Goal: Task Accomplishment & Management: Manage account settings

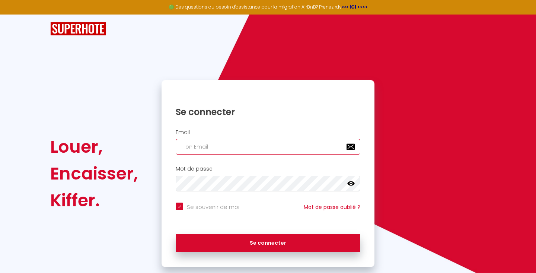
type input "[EMAIL_ADDRESS][DOMAIN_NAME]"
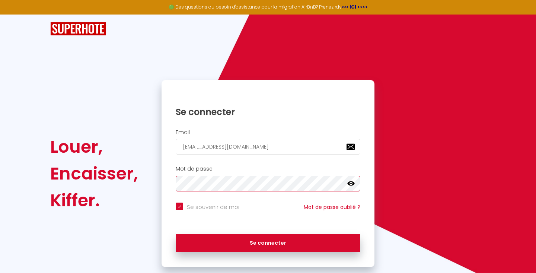
click at [268, 242] on button "Se connecter" at bounding box center [268, 243] width 185 height 19
checkbox input "true"
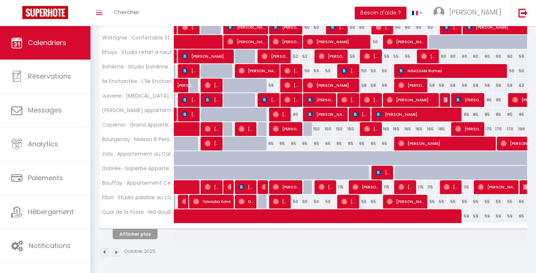
scroll to position [221, 0]
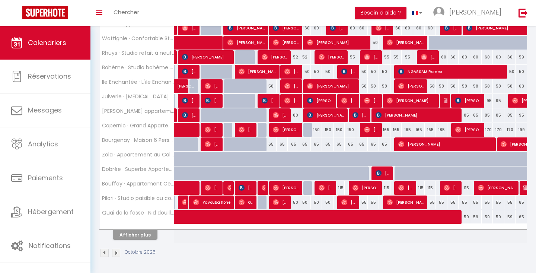
click at [140, 236] on button "Afficher plus" at bounding box center [135, 235] width 45 height 10
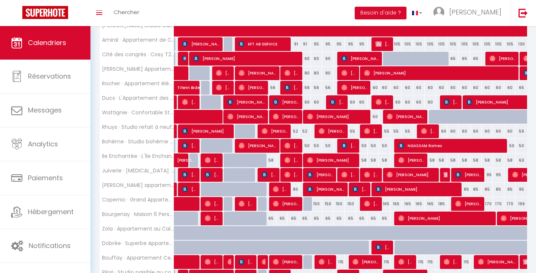
scroll to position [147, 0]
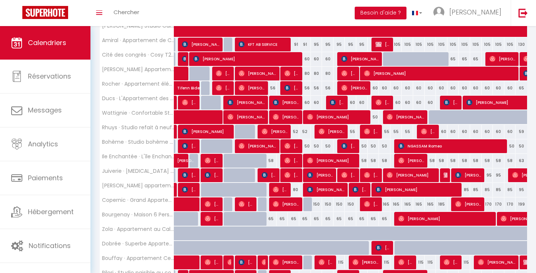
click at [318, 203] on div "150" at bounding box center [317, 204] width 12 height 14
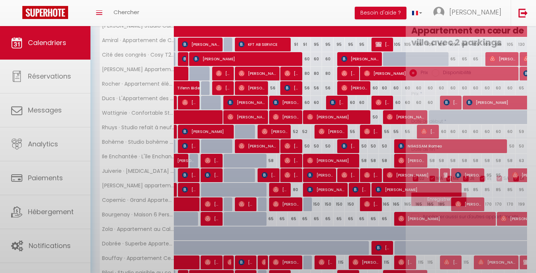
type input "150"
type input "Lun 13 Octobre 2025"
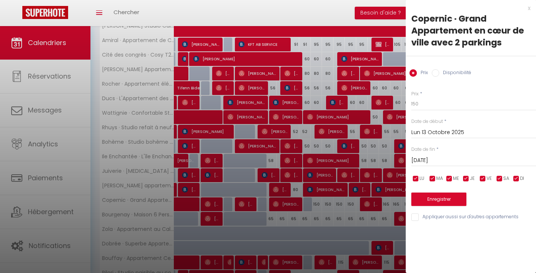
click at [443, 159] on input "[DATE]" at bounding box center [473, 161] width 125 height 10
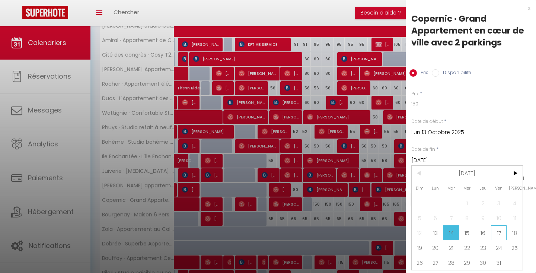
click at [496, 230] on span "17" at bounding box center [499, 232] width 16 height 15
type input "Ven 17 Octobre 2025"
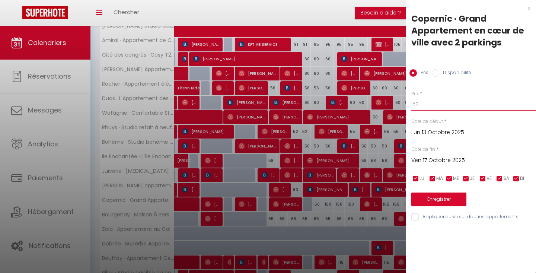
click at [432, 108] on input "150" at bounding box center [473, 103] width 125 height 13
type input "145"
click at [436, 202] on button "Enregistrer" at bounding box center [438, 199] width 55 height 13
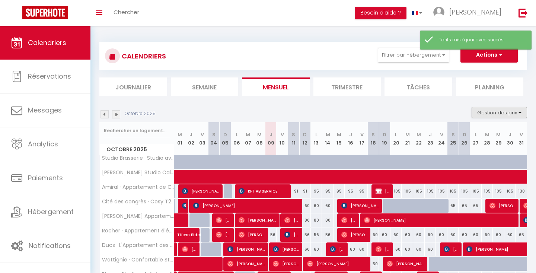
scroll to position [0, 0]
click at [503, 110] on button "Gestion des prix" at bounding box center [499, 112] width 55 height 11
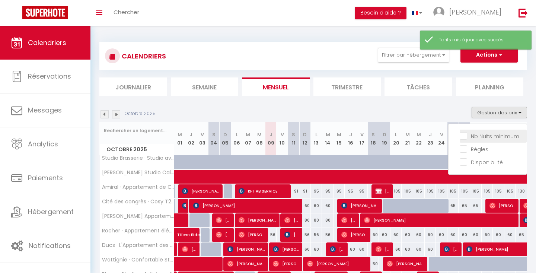
click at [465, 136] on input "Nb Nuits minimum" at bounding box center [493, 135] width 67 height 7
checkbox input "true"
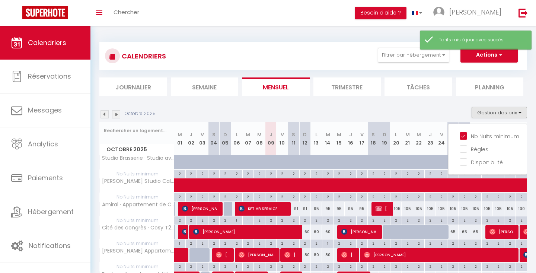
click at [369, 110] on div "Octobre 2025 Gestion des prix Nb Nuits minimum Règles Disponibilité" at bounding box center [313, 114] width 428 height 15
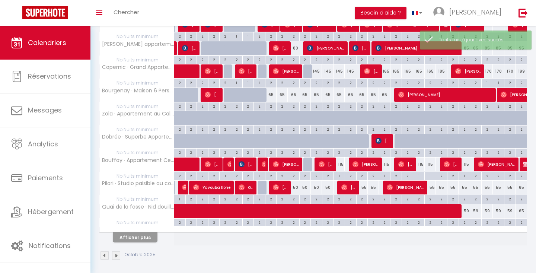
scroll to position [392, 0]
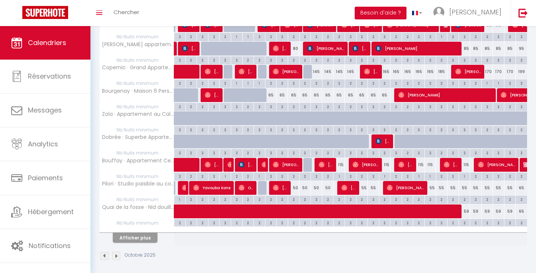
click at [317, 82] on div "2" at bounding box center [316, 82] width 11 height 7
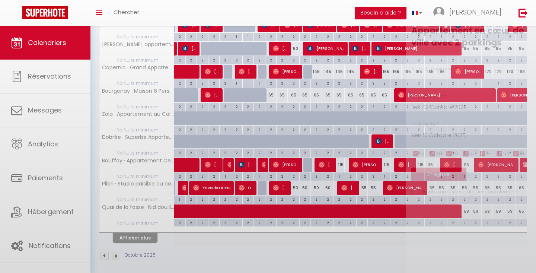
type input "2"
type input "Lun 13 Octobre 2025"
type input "[DATE]"
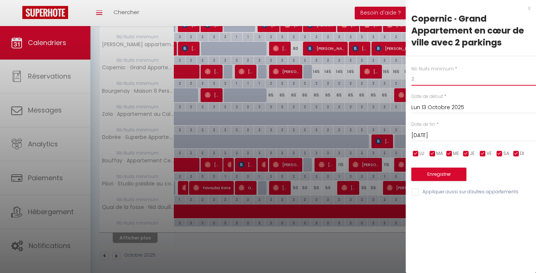
click at [433, 79] on input "2" at bounding box center [473, 78] width 125 height 13
type input "1"
click at [446, 173] on button "Enregistrer" at bounding box center [438, 174] width 55 height 13
